Goal: Transaction & Acquisition: Purchase product/service

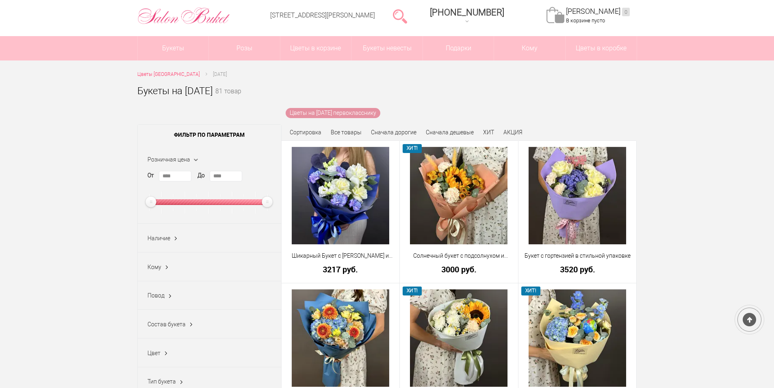
scroll to position [41, 0]
click at [394, 134] on link "Сначала дорогие" at bounding box center [394, 132] width 46 height 7
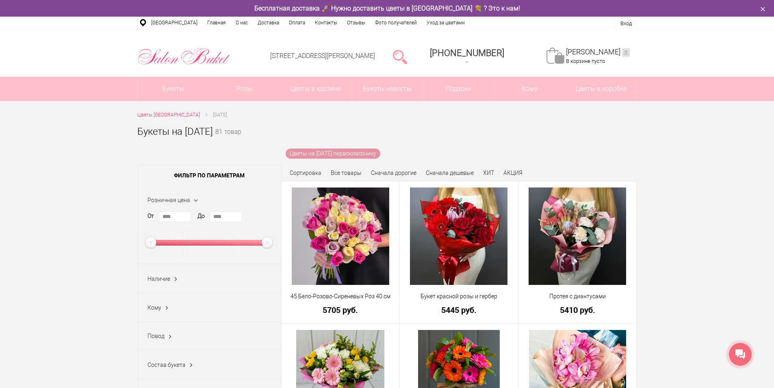
click at [314, 175] on span "Сортировка" at bounding box center [306, 173] width 32 height 7
click at [389, 174] on link "Сначала дорогие" at bounding box center [394, 173] width 46 height 7
click at [448, 173] on link "Сначала дешевые" at bounding box center [450, 173] width 48 height 7
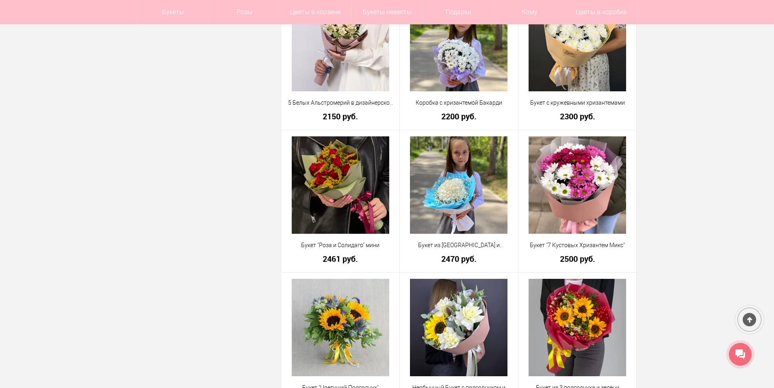
scroll to position [691, 0]
